Goal: Navigation & Orientation: Understand site structure

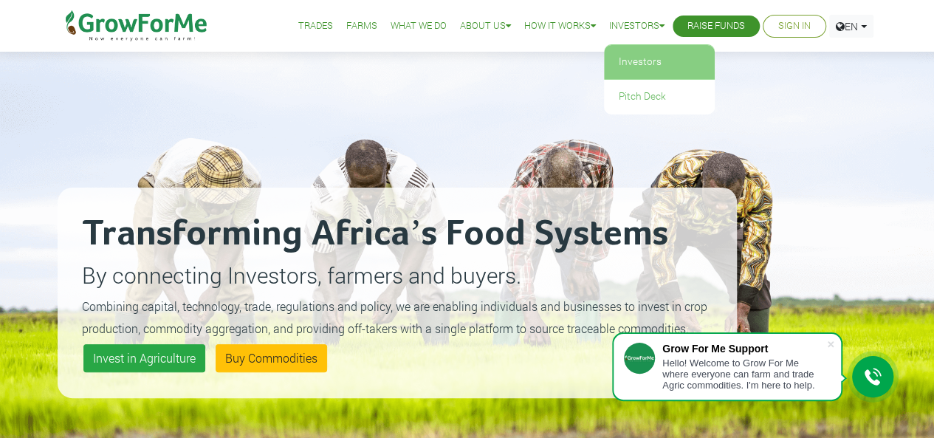
click at [636, 60] on link "Investors" at bounding box center [659, 62] width 111 height 34
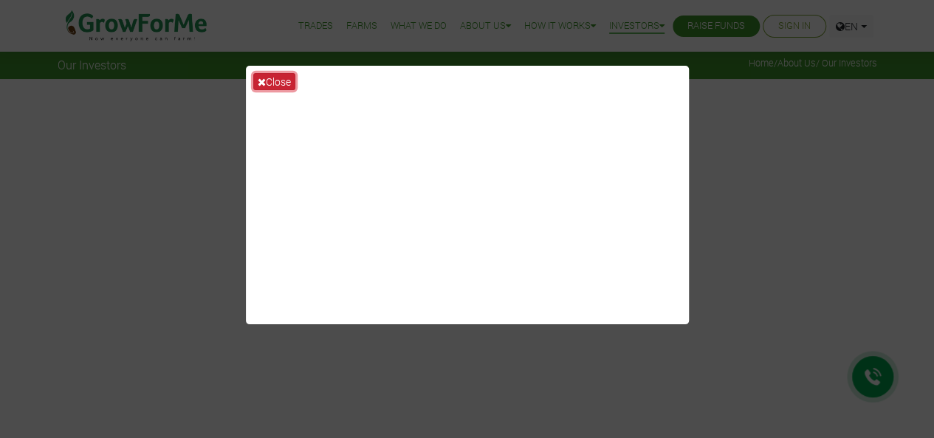
click at [287, 75] on button "Close" at bounding box center [274, 81] width 42 height 17
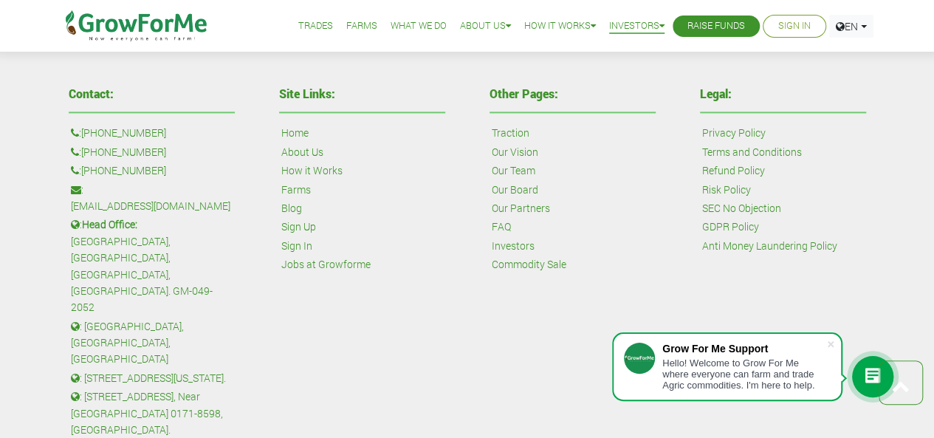
scroll to position [3677, 0]
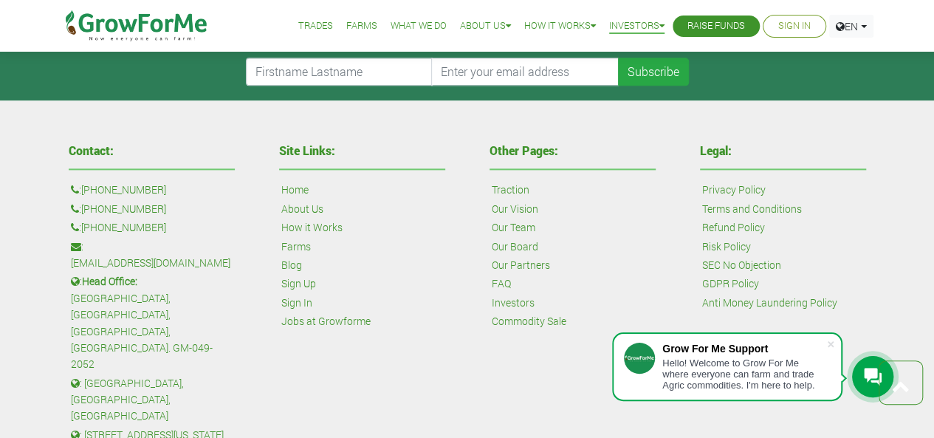
click at [355, 316] on link "Jobs at Growforme" at bounding box center [325, 321] width 89 height 16
click at [320, 224] on link "How it Works" at bounding box center [311, 227] width 61 height 16
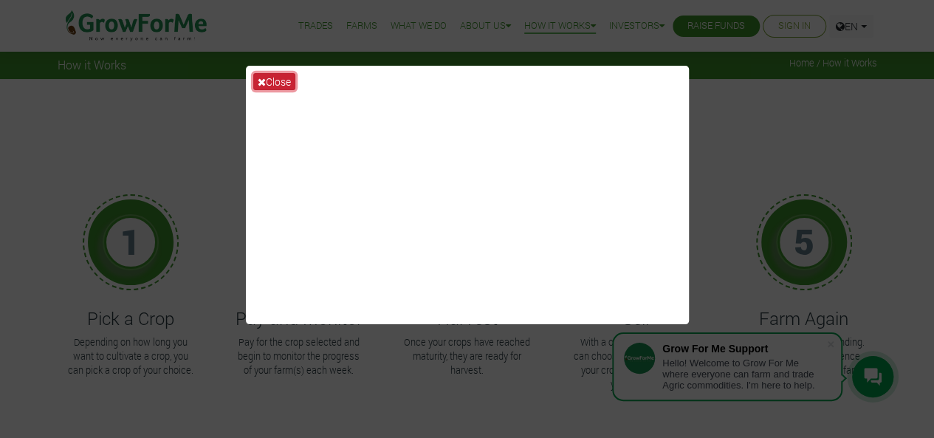
click at [279, 80] on button "Close" at bounding box center [274, 81] width 42 height 17
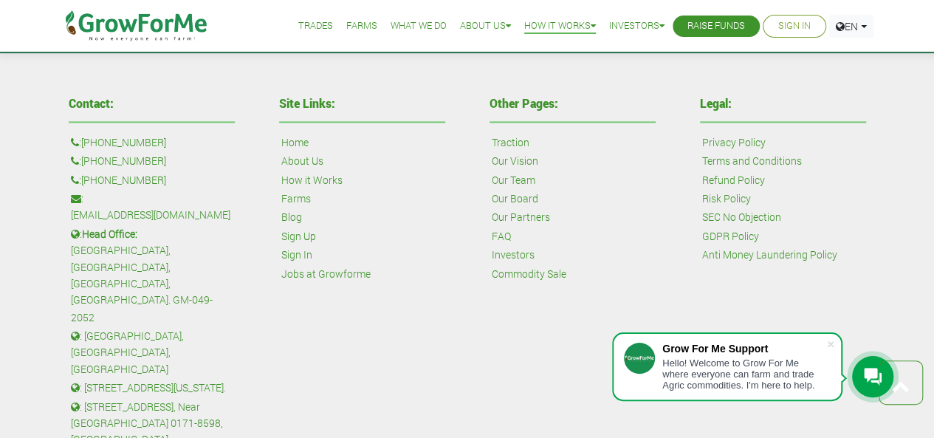
scroll to position [1107, 0]
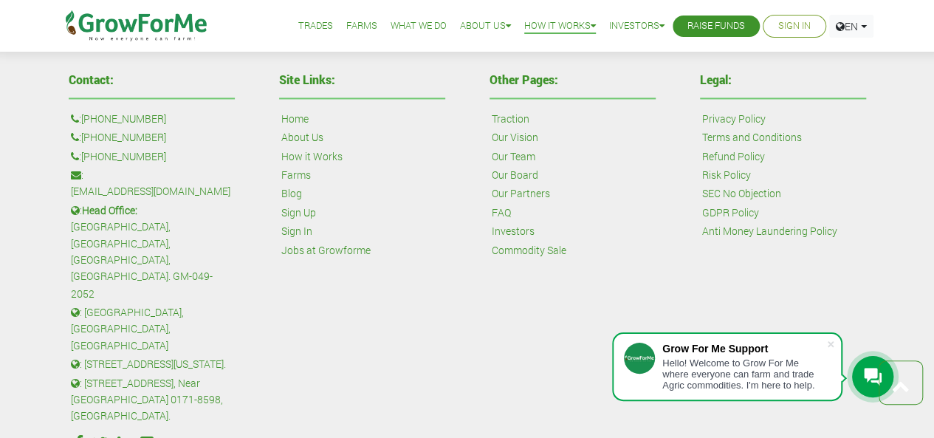
click at [518, 159] on link "Our Team" at bounding box center [514, 156] width 44 height 16
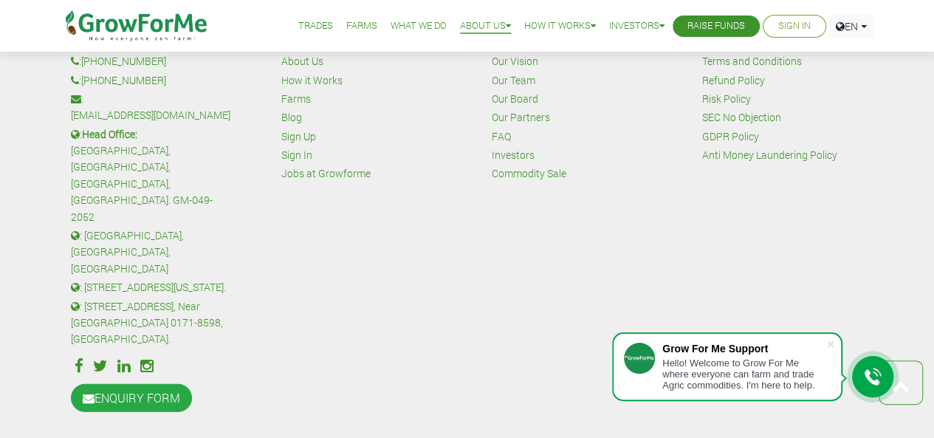
scroll to position [1509, 0]
